Goal: Transaction & Acquisition: Purchase product/service

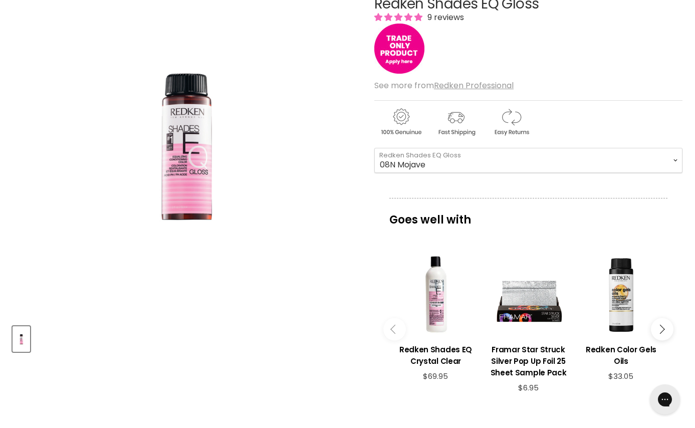
scroll to position [150, 0]
select select "08V Iridescent Quartz"
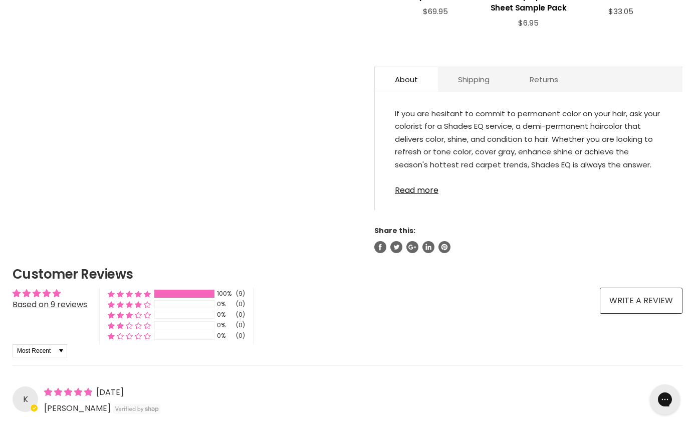
scroll to position [517, 0]
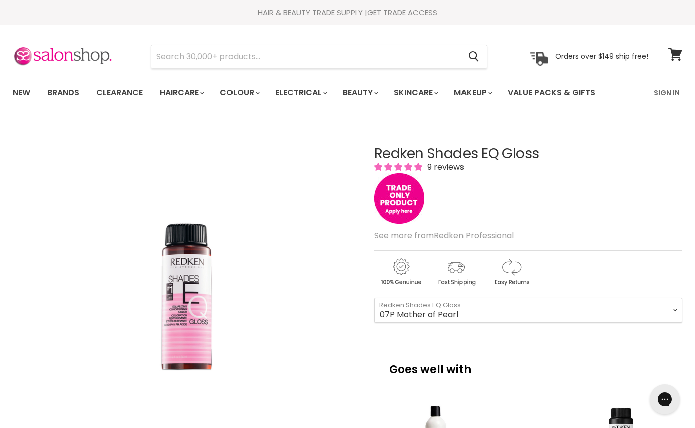
select select "07P Mother of Pearl"
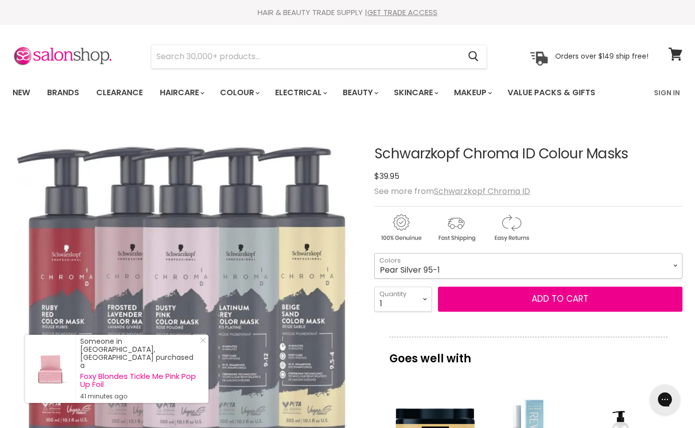
select select "Pear Silver 95-1"
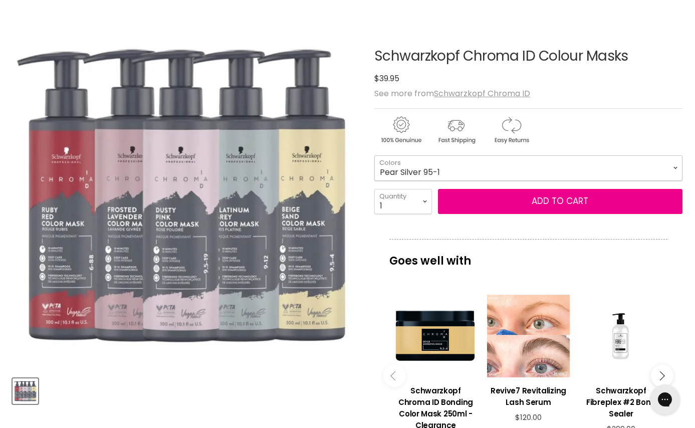
scroll to position [93, 0]
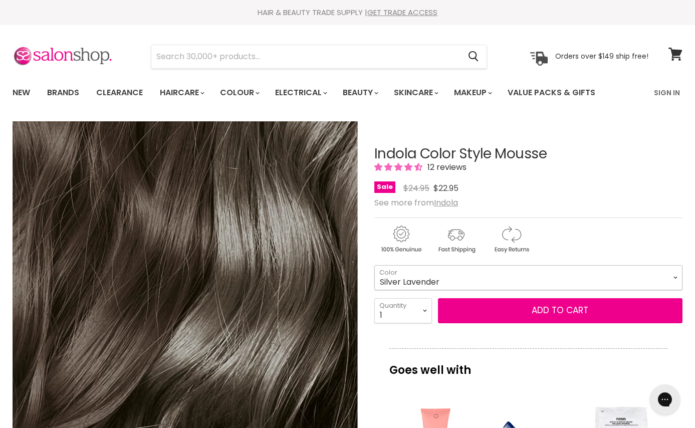
select select "Silver Lavender"
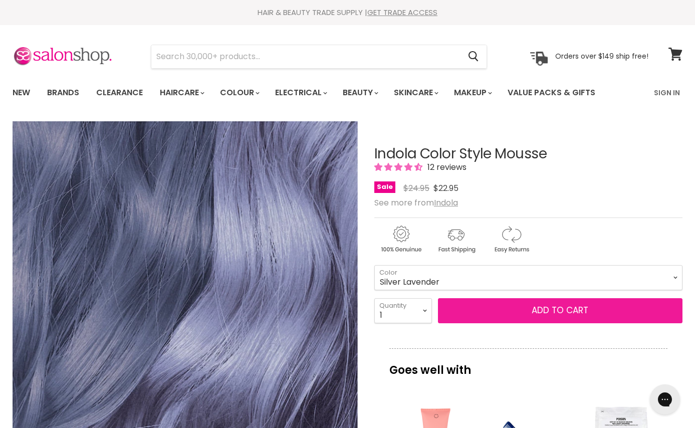
click at [572, 312] on button "Add to cart" at bounding box center [560, 310] width 245 height 25
click at [554, 310] on button "Add to cart" at bounding box center [560, 310] width 245 height 25
